Goal: Find specific page/section: Find specific page/section

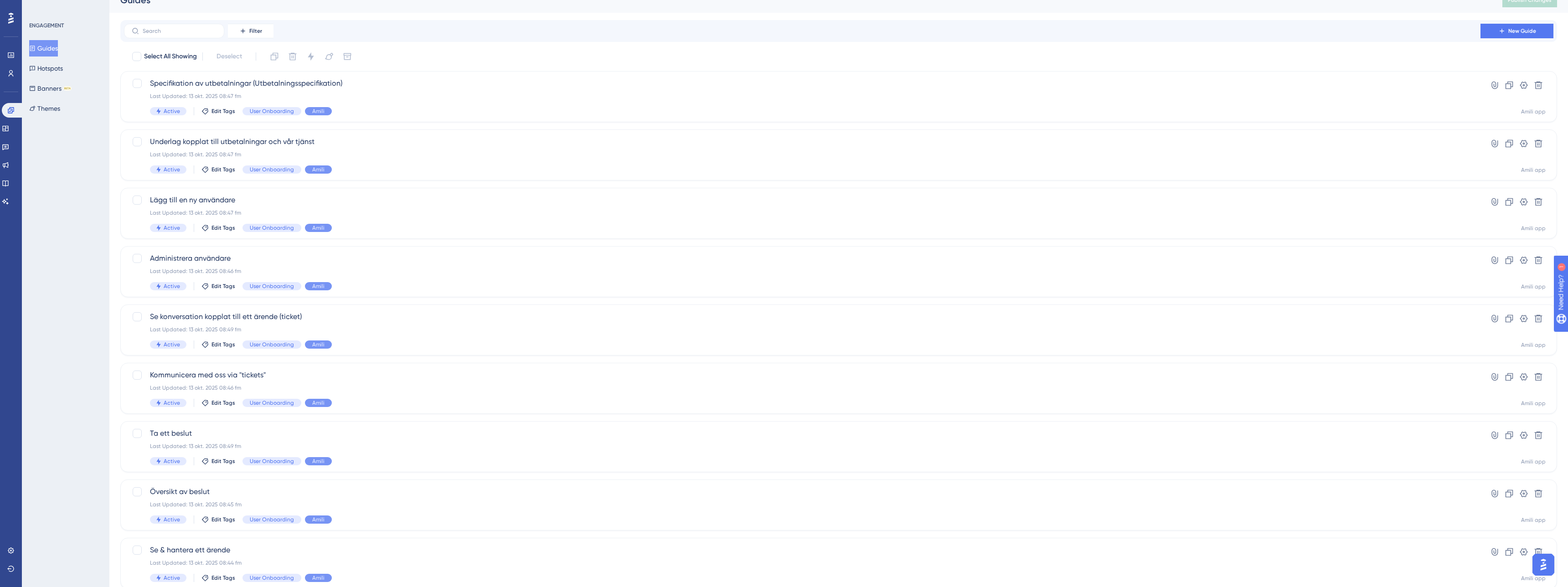
scroll to position [11, 0]
click at [11, 54] on icon at bounding box center [11, 55] width 7 height 7
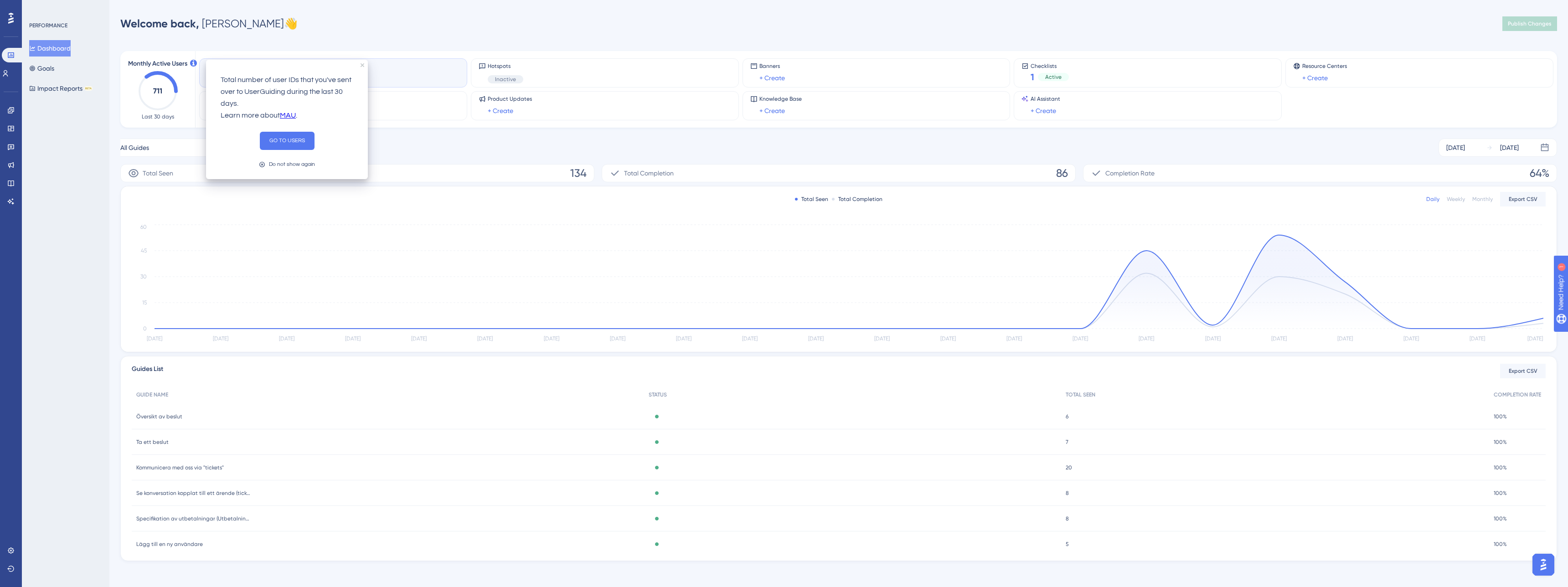
click at [187, 62] on span "Monthly Active Users" at bounding box center [157, 64] width 59 height 11
drag, startPoint x: 126, startPoint y: 62, endPoint x: 188, endPoint y: 61, distance: 62.0
click at [189, 61] on div "Monthly Active Users 711 Last 30 days" at bounding box center [157, 89] width 67 height 62
copy span "Monthly Active Users"
